Goal: Transaction & Acquisition: Purchase product/service

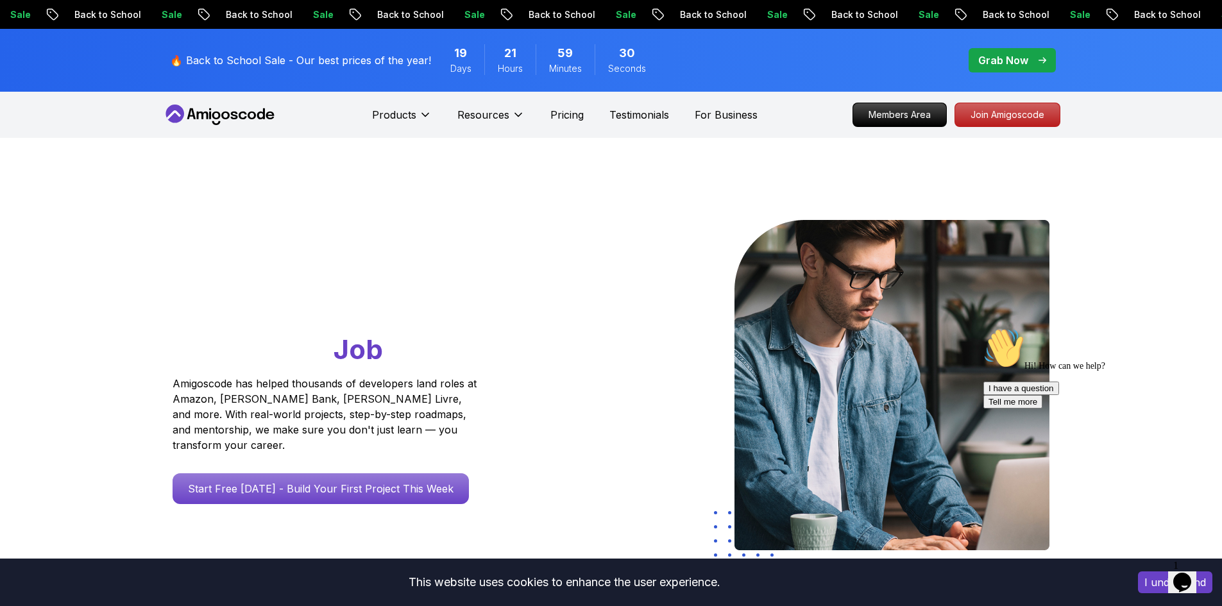
click at [1025, 62] on p "Grab Now" at bounding box center [1003, 60] width 50 height 15
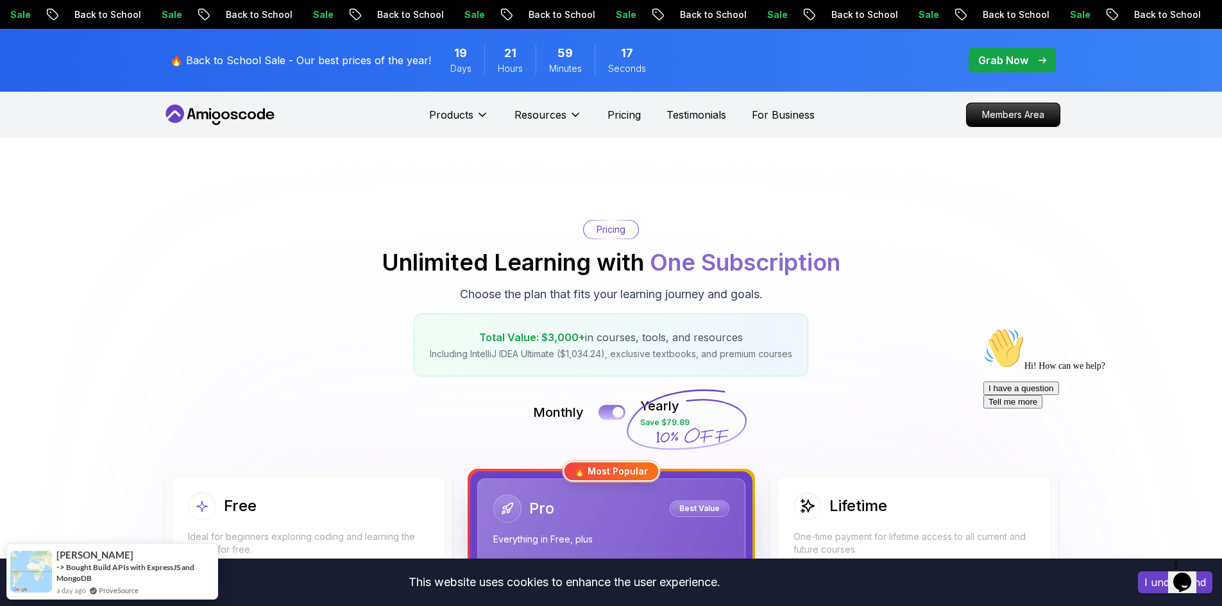
click at [606, 408] on button at bounding box center [612, 412] width 27 height 15
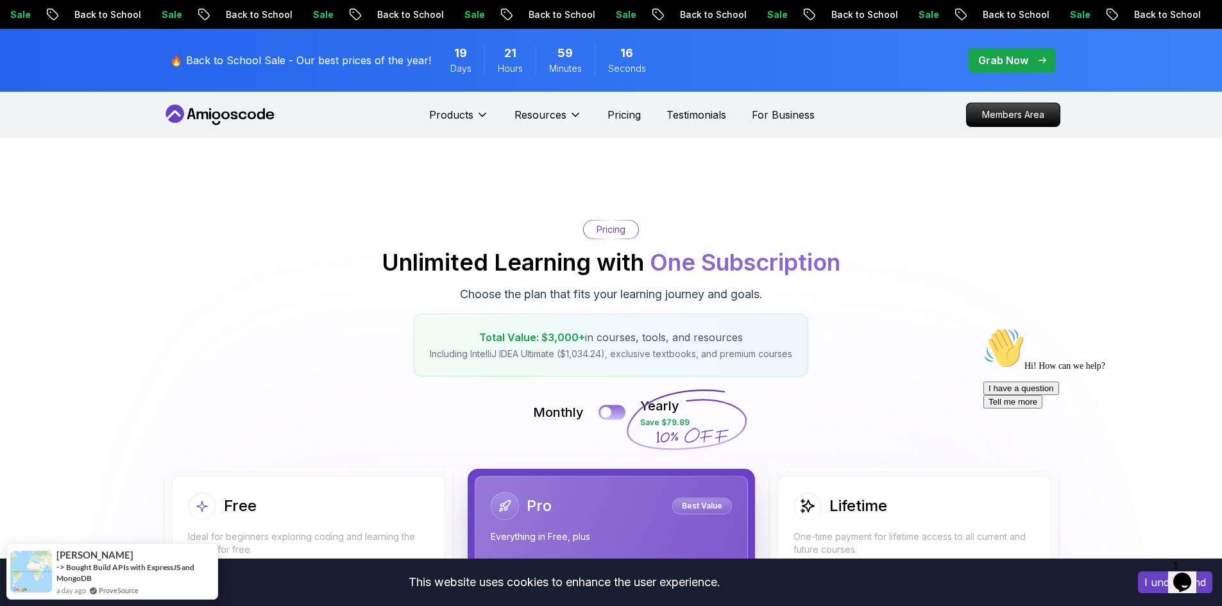
click at [606, 408] on div at bounding box center [606, 412] width 11 height 11
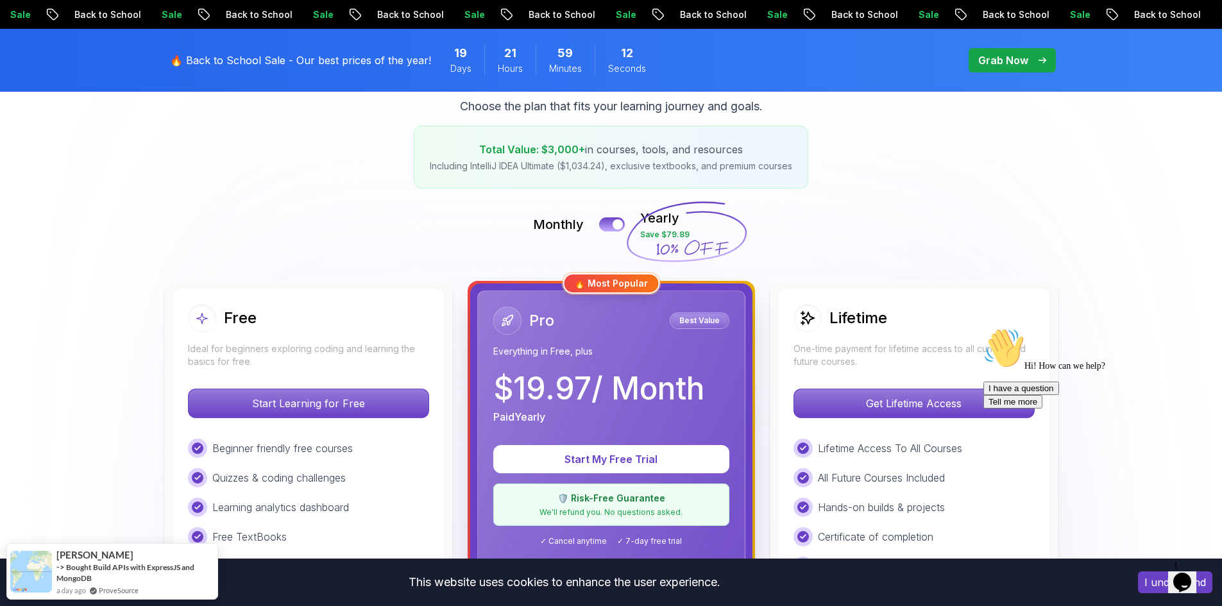
scroll to position [282, 0]
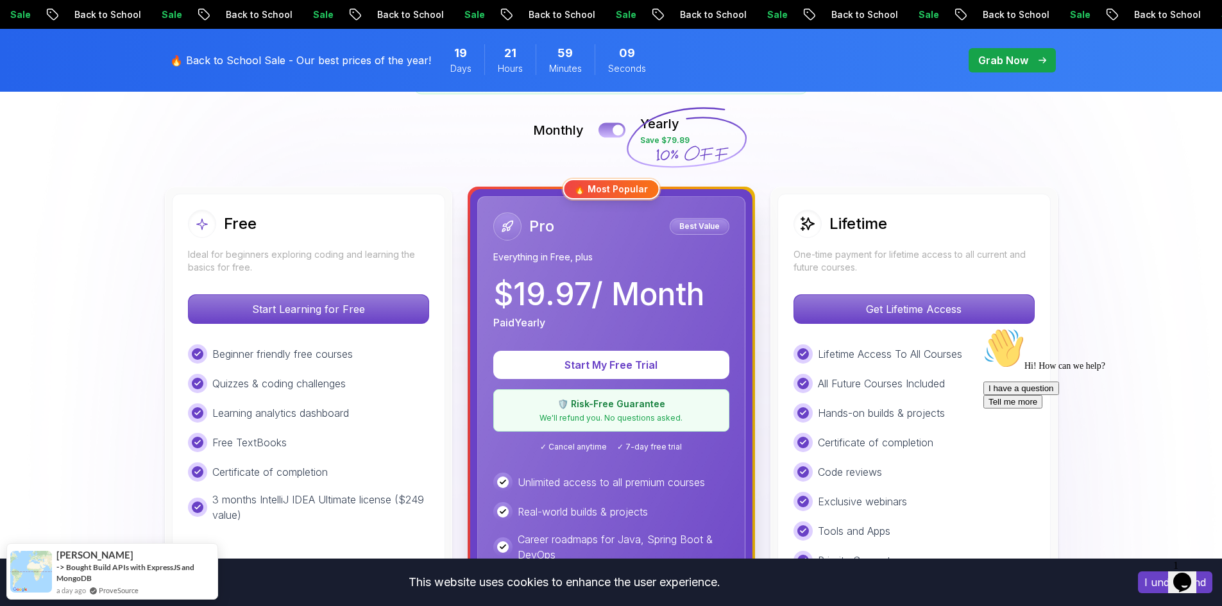
click at [611, 131] on button at bounding box center [612, 130] width 27 height 15
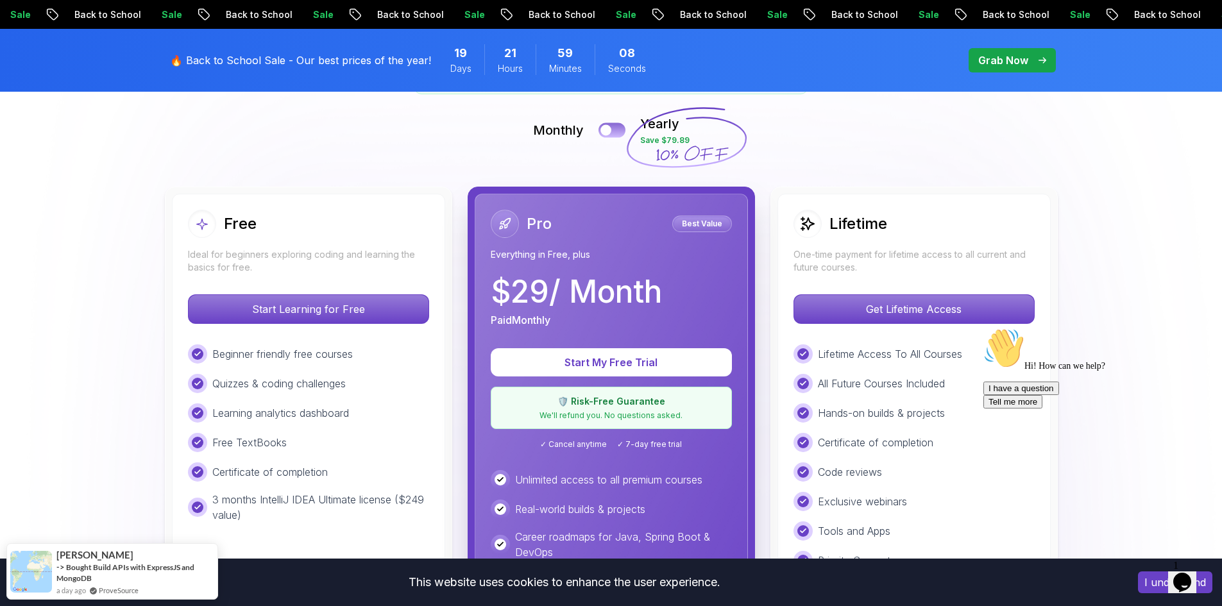
click at [611, 131] on div at bounding box center [606, 130] width 11 height 11
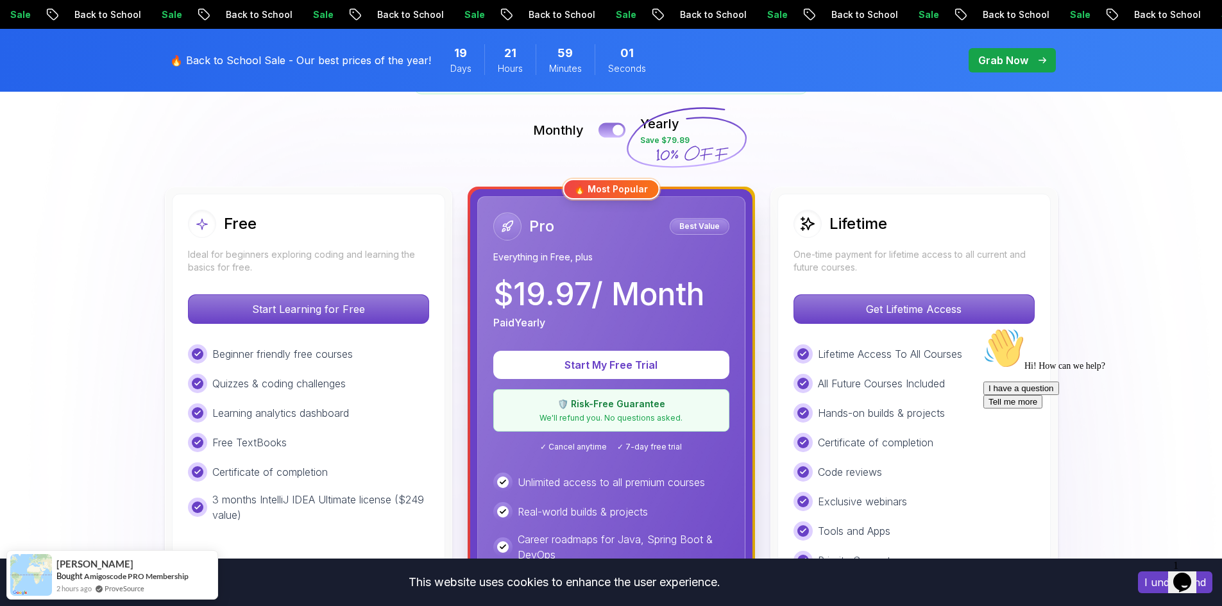
click at [611, 131] on button at bounding box center [612, 130] width 27 height 15
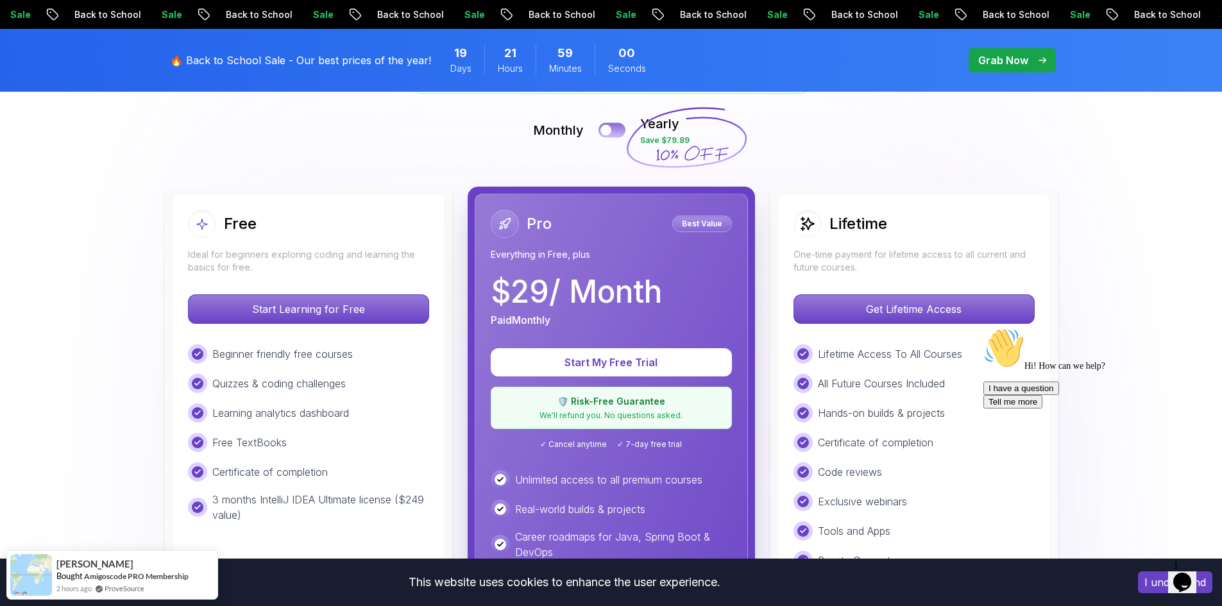
click at [611, 131] on div at bounding box center [606, 130] width 11 height 11
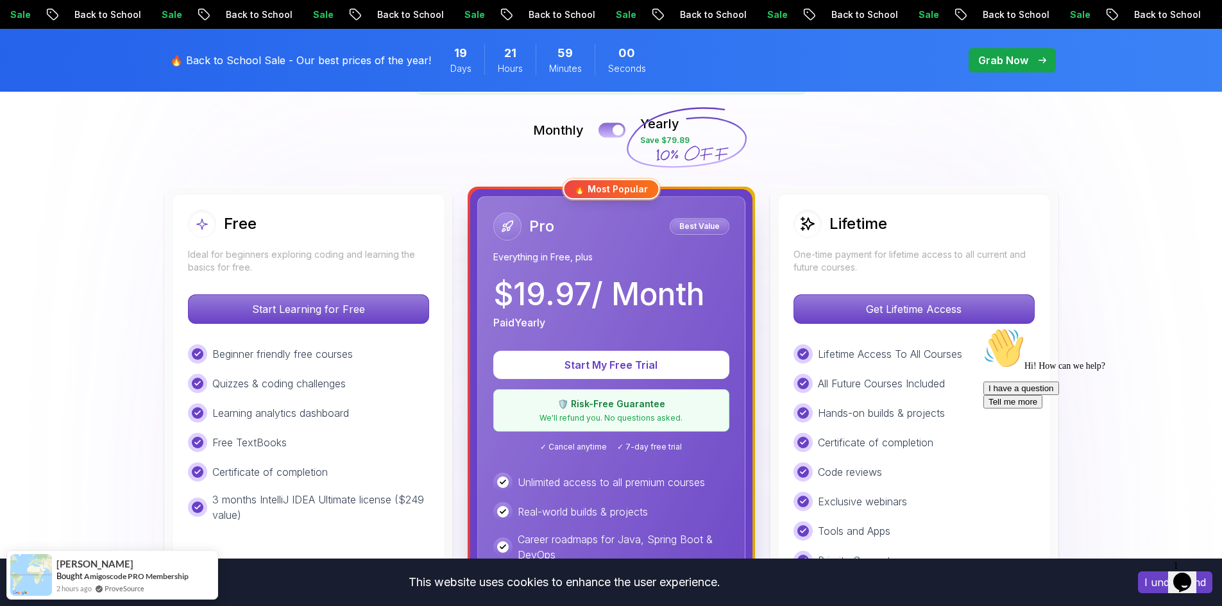
click at [611, 131] on button at bounding box center [612, 130] width 27 height 15
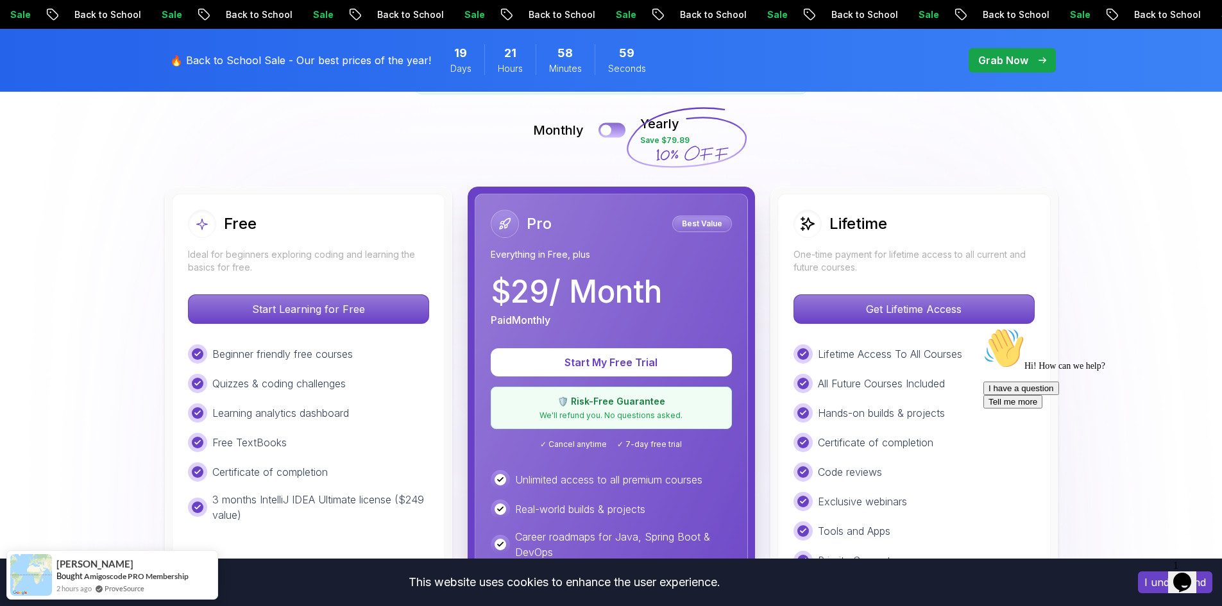
click at [611, 131] on div at bounding box center [606, 130] width 11 height 11
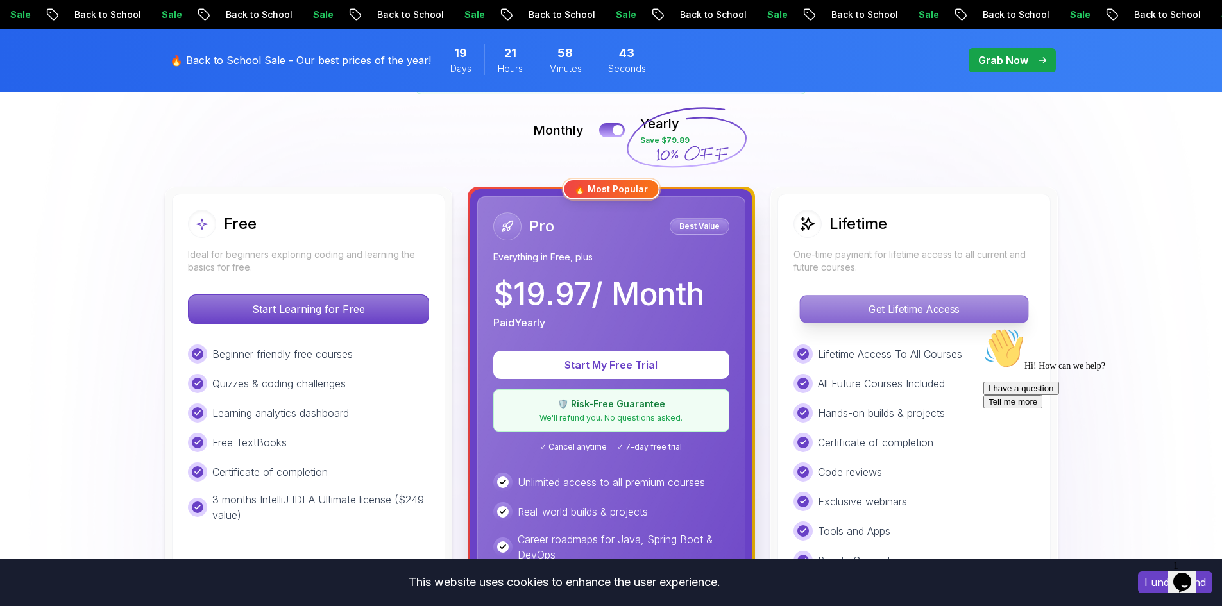
click at [905, 309] on p "Get Lifetime Access" at bounding box center [914, 309] width 228 height 27
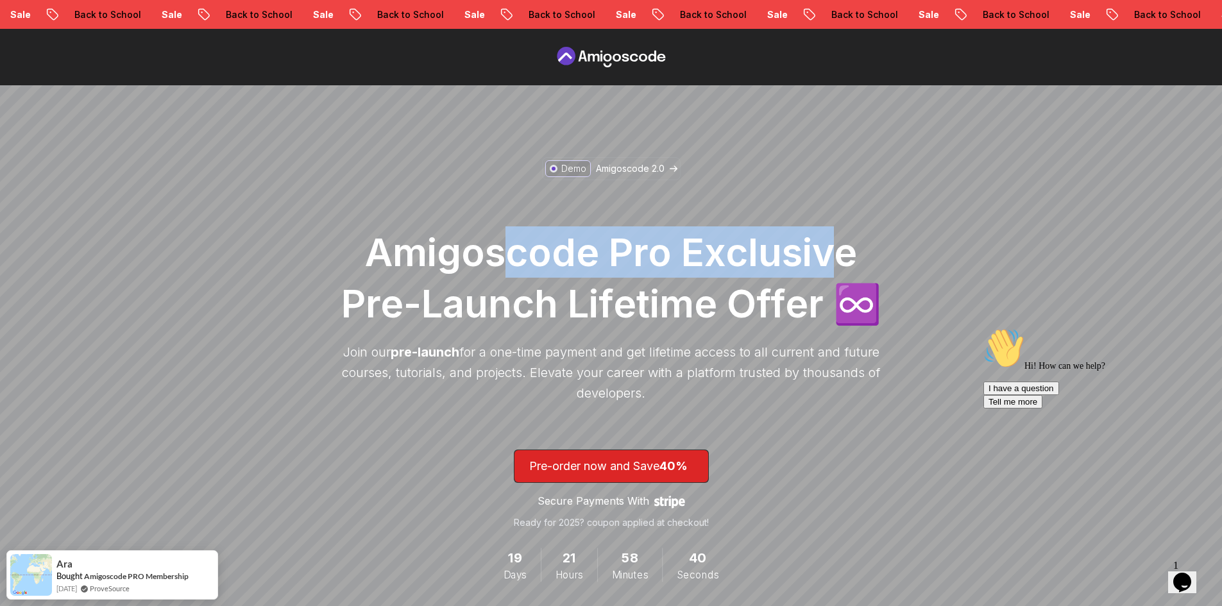
drag, startPoint x: 583, startPoint y: 250, endPoint x: 835, endPoint y: 244, distance: 251.6
click at [835, 244] on h1 "Amigoscode Pro Exclusive Pre-Launch Lifetime Offer ♾️" at bounding box center [612, 277] width 552 height 103
click at [782, 157] on div "Demo Amigoscode 2.0 Amigoscode Pro Exclusive Pre-Launch Lifetime Offer ♾️ Join …" at bounding box center [612, 387] width 552 height 461
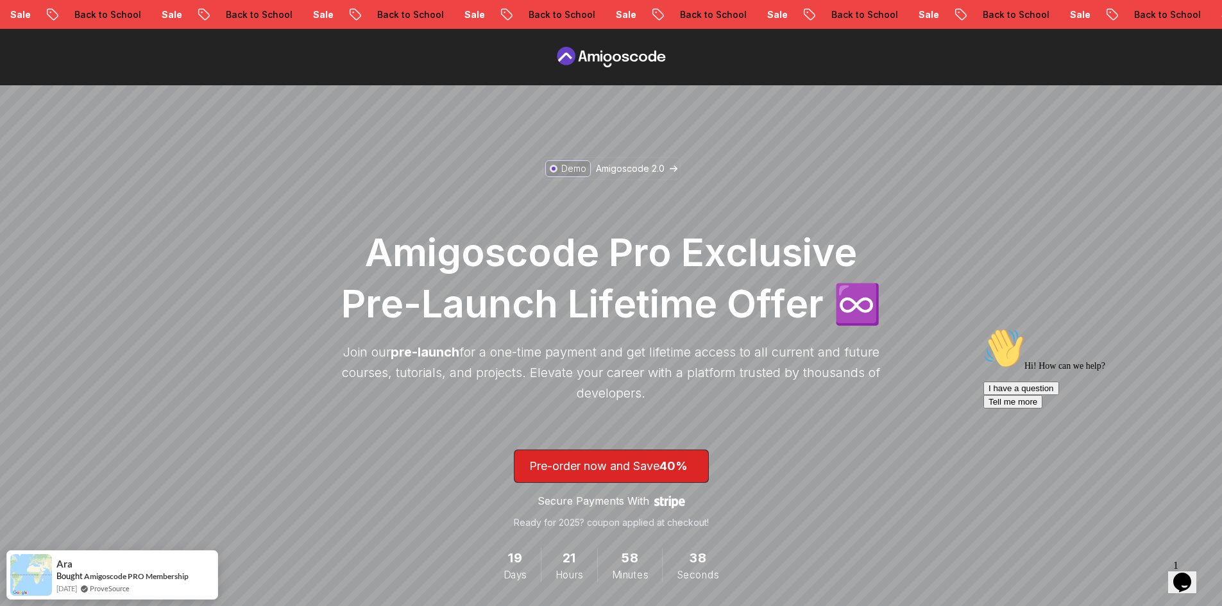
scroll to position [149, 0]
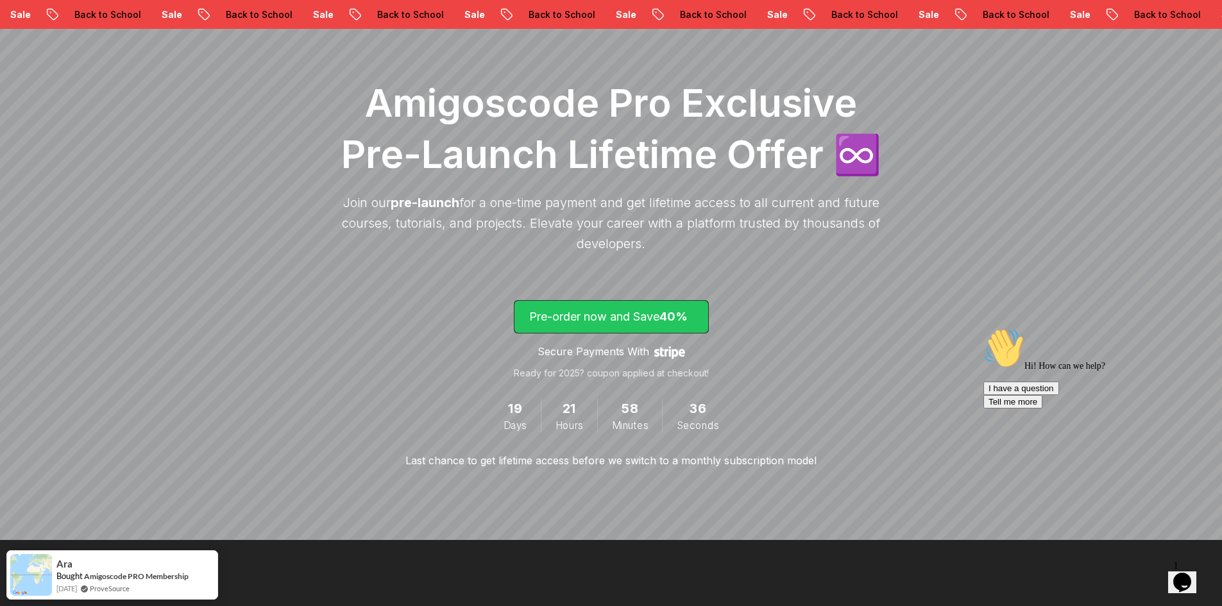
click at [611, 320] on p "Pre-order now and Save 40%" at bounding box center [611, 317] width 164 height 18
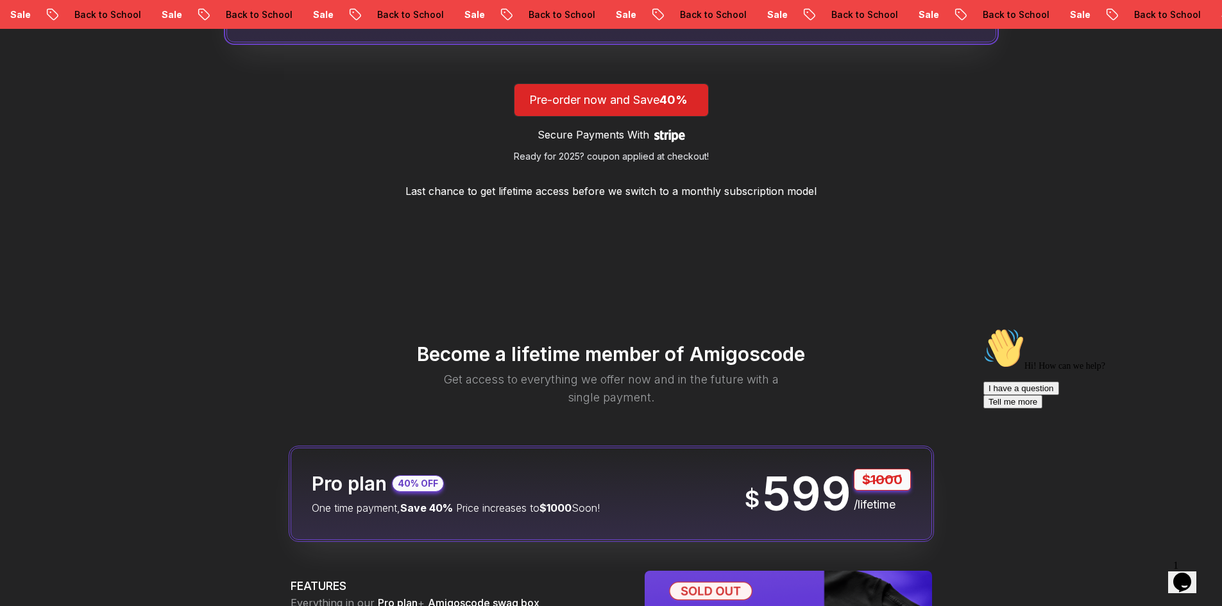
scroll to position [1511, 0]
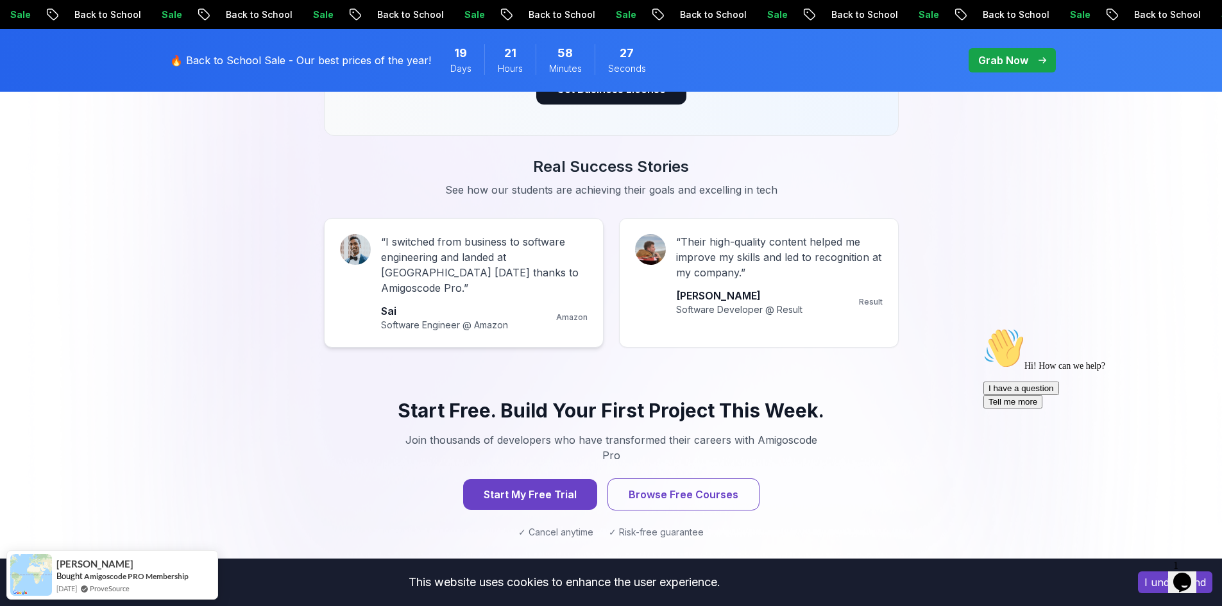
scroll to position [1089, 0]
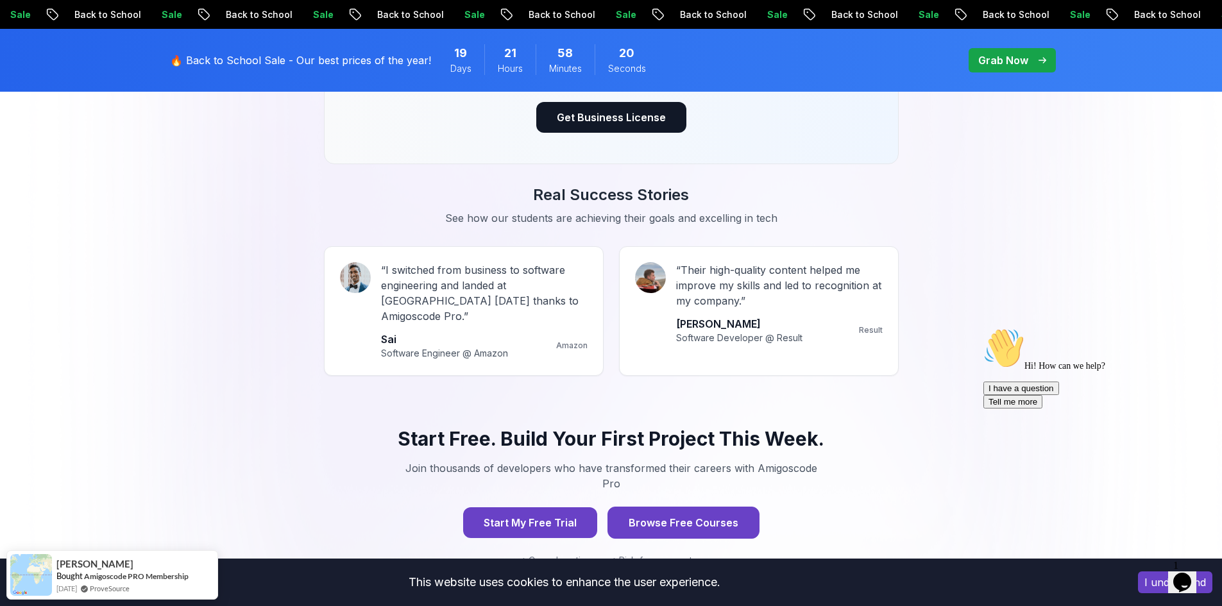
click at [675, 507] on button "Browse Free Courses" at bounding box center [684, 523] width 152 height 32
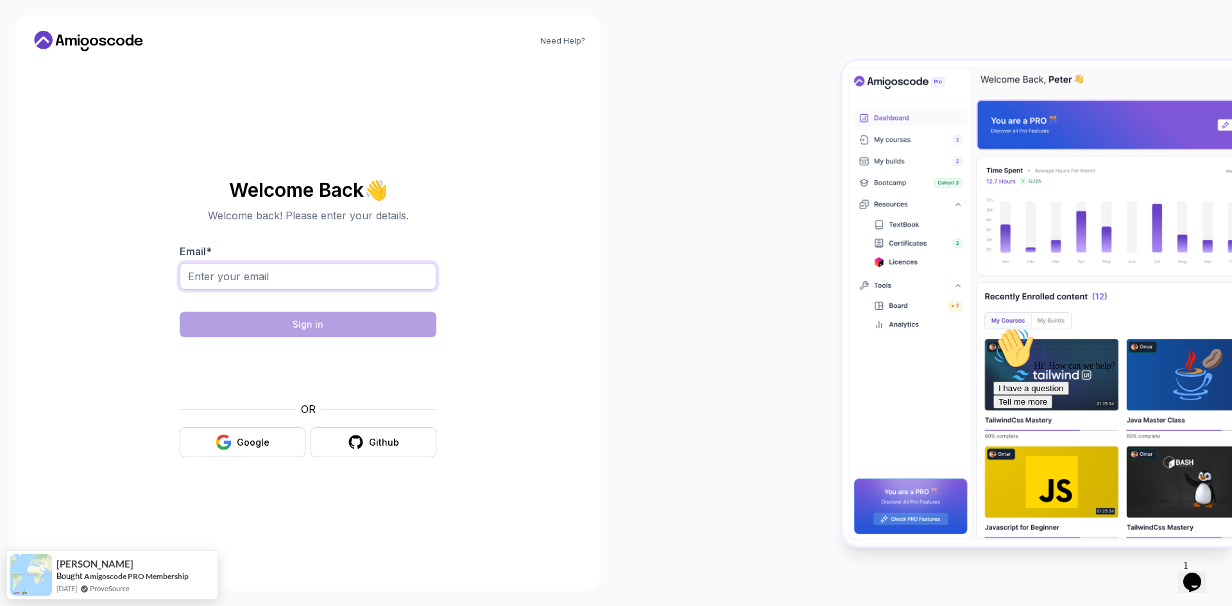
click at [281, 282] on input "Email *" at bounding box center [308, 276] width 257 height 27
click at [252, 275] on input "Email *" at bounding box center [308, 276] width 257 height 27
click at [236, 433] on button "Google" at bounding box center [243, 442] width 126 height 30
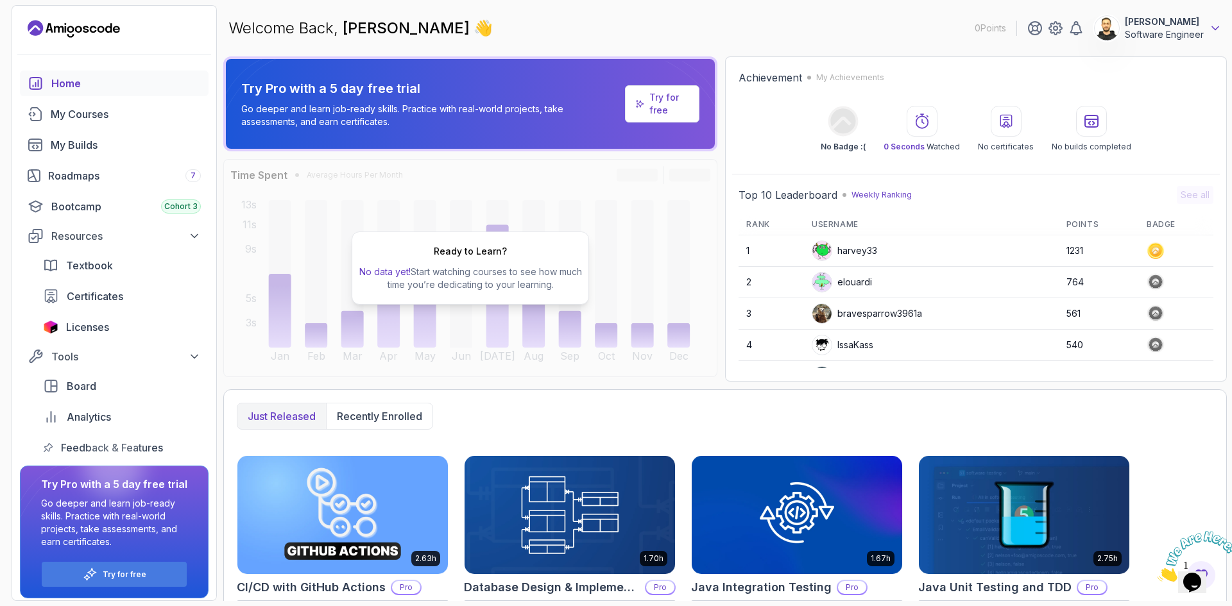
click at [1209, 26] on icon at bounding box center [1215, 28] width 13 height 13
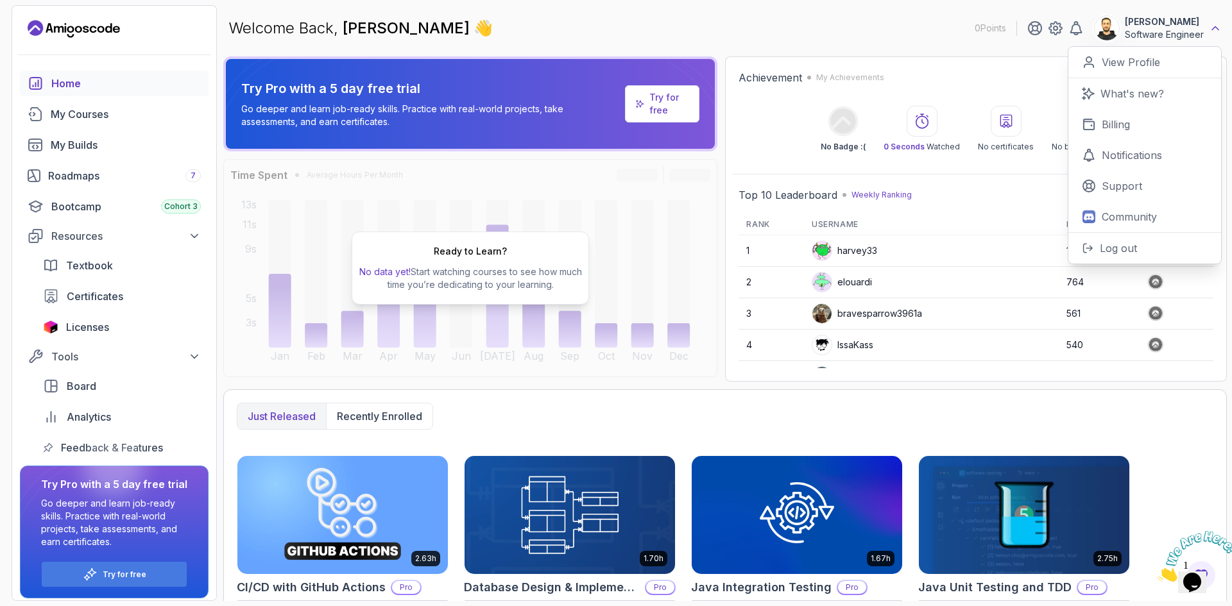
click at [1214, 26] on icon at bounding box center [1215, 28] width 13 height 13
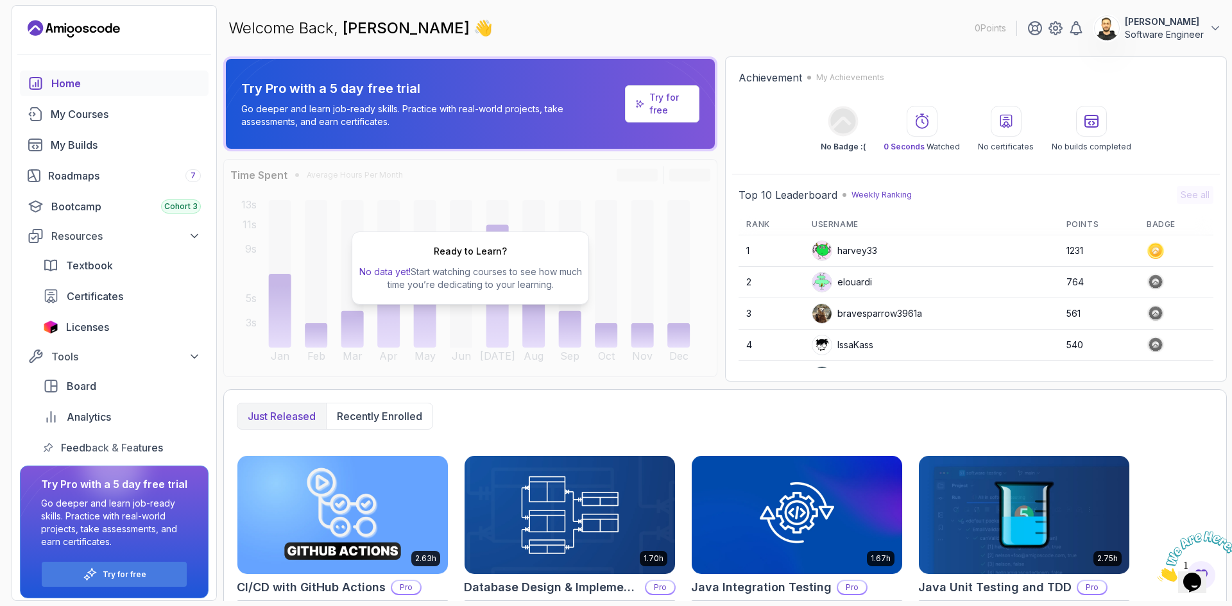
click at [485, 258] on div "Ready to Learn? No data yet! Start watching courses to see how much time you’re…" at bounding box center [470, 268] width 237 height 73
click at [81, 116] on div "My Courses" at bounding box center [126, 114] width 150 height 15
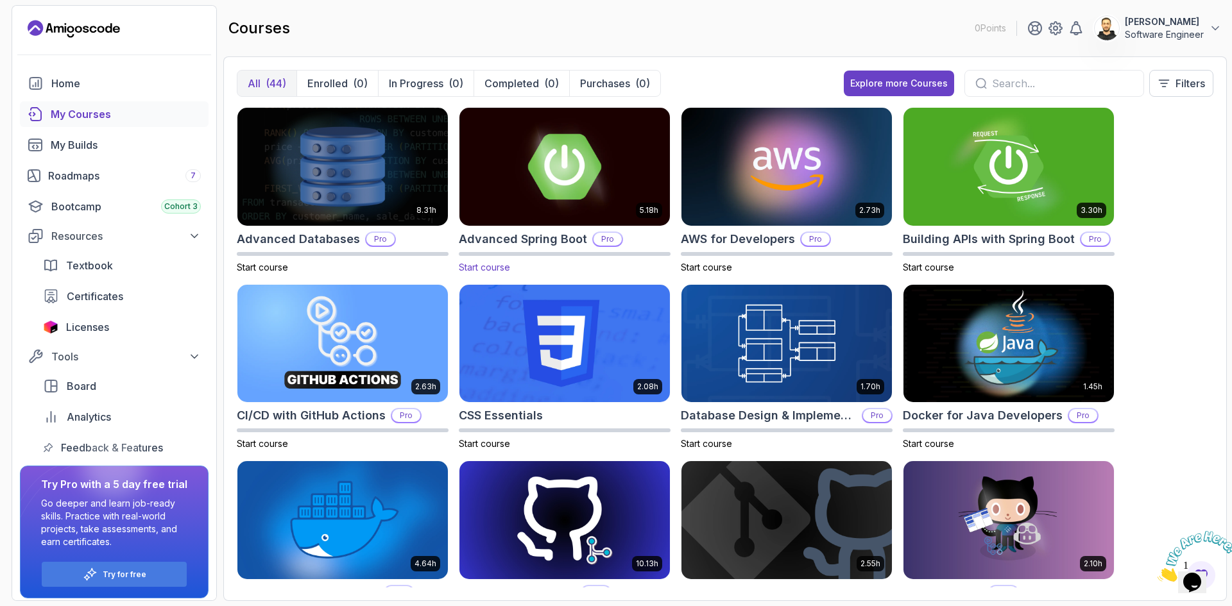
click at [554, 198] on img at bounding box center [564, 167] width 221 height 124
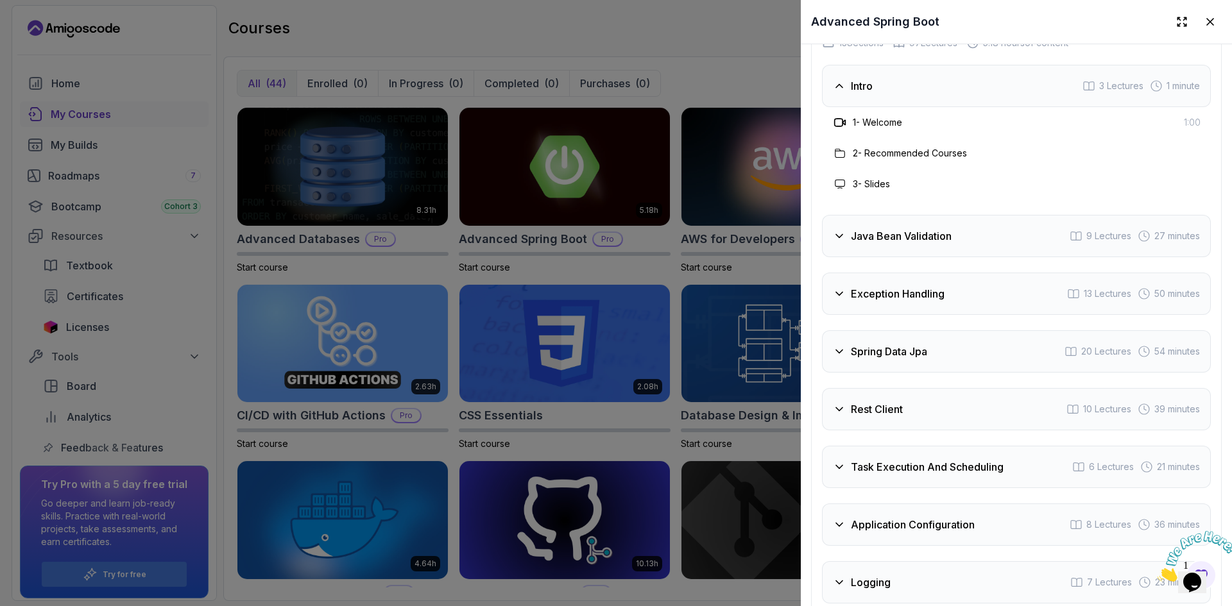
scroll to position [2311, 0]
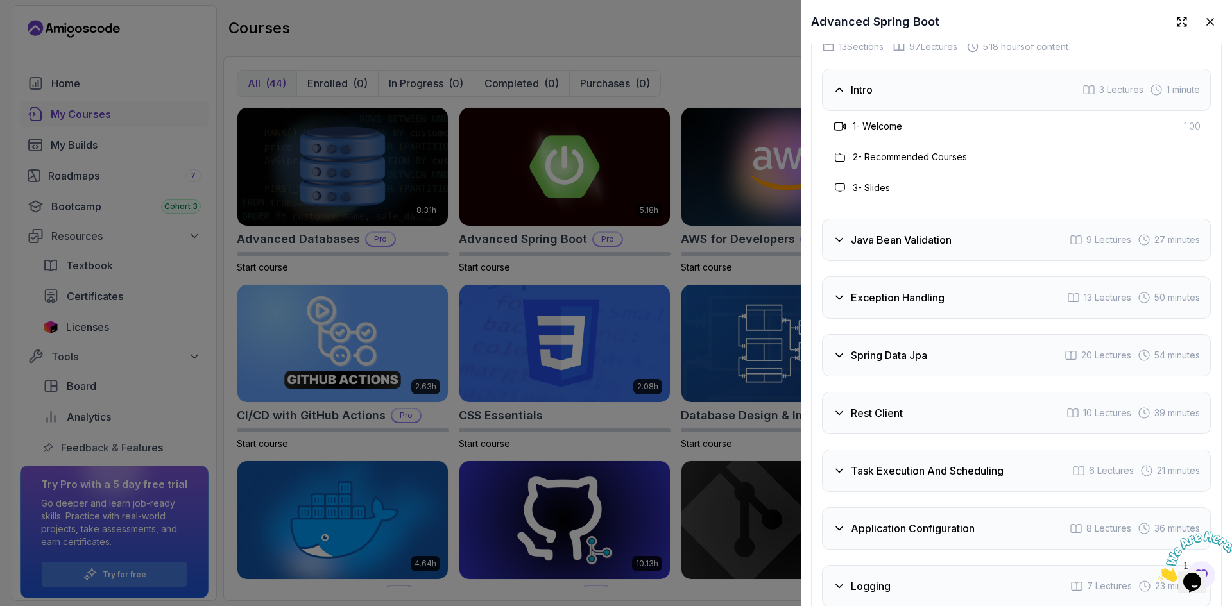
click at [840, 234] on icon at bounding box center [839, 240] width 13 height 13
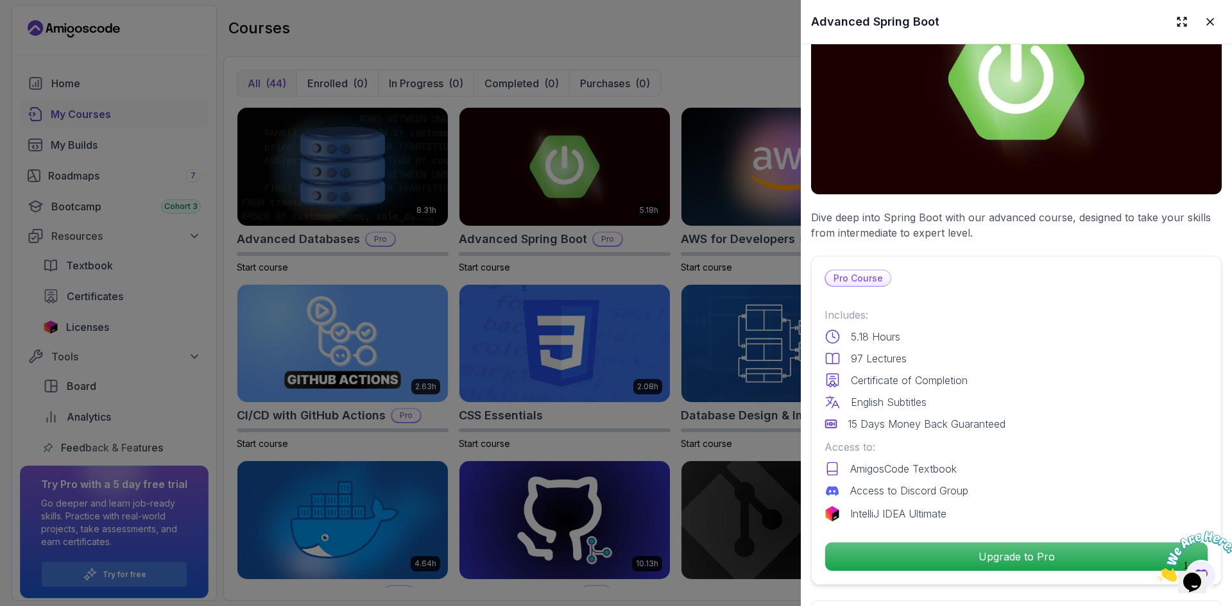
scroll to position [0, 0]
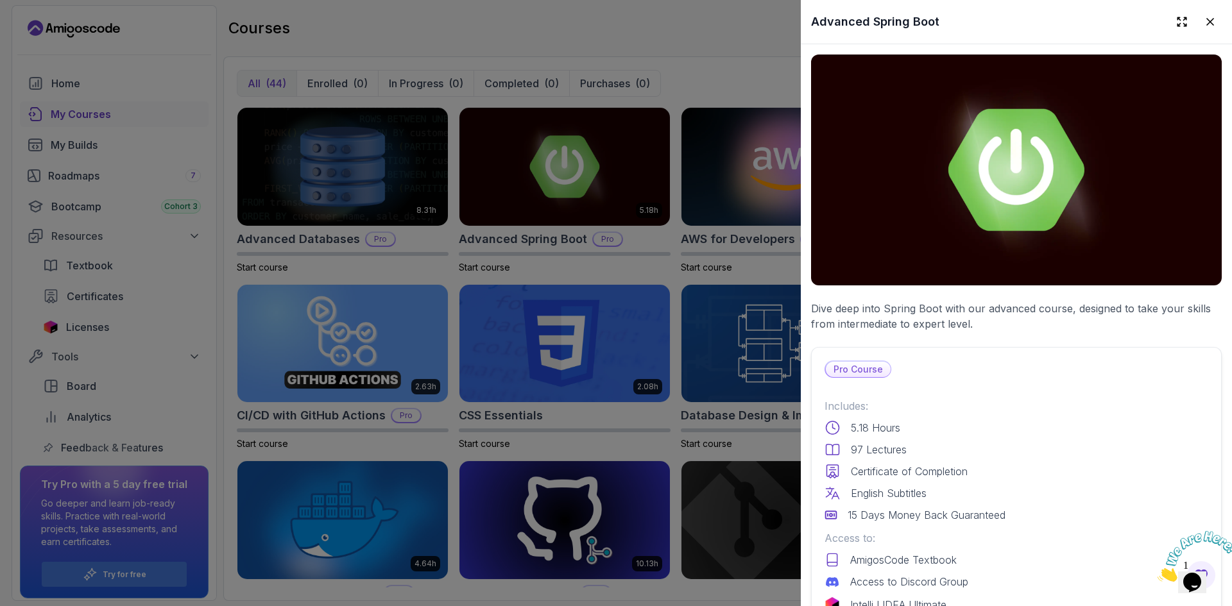
click at [1030, 156] on img at bounding box center [1016, 170] width 411 height 231
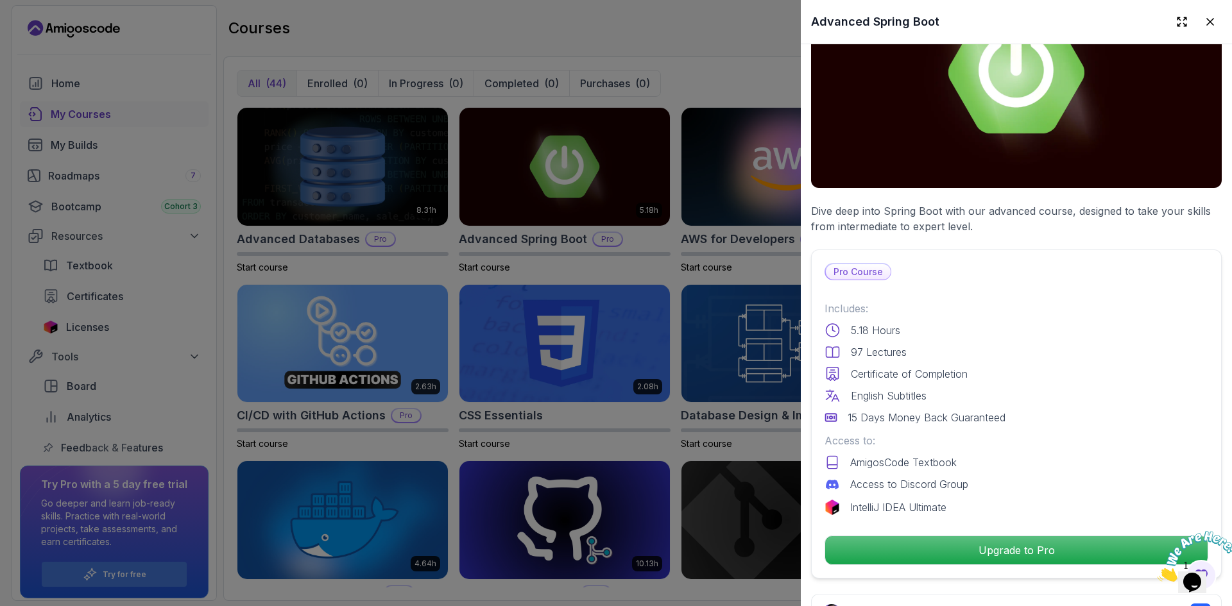
scroll to position [157, 0]
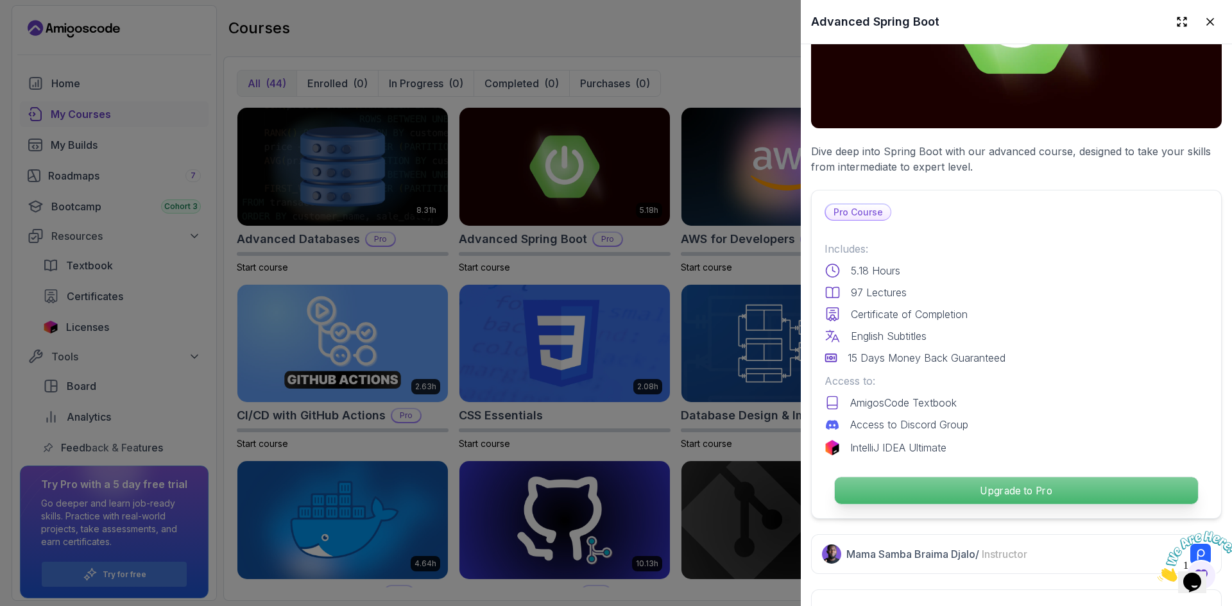
click at [1002, 479] on p "Upgrade to Pro" at bounding box center [1016, 490] width 363 height 27
